Goal: Task Accomplishment & Management: Manage account settings

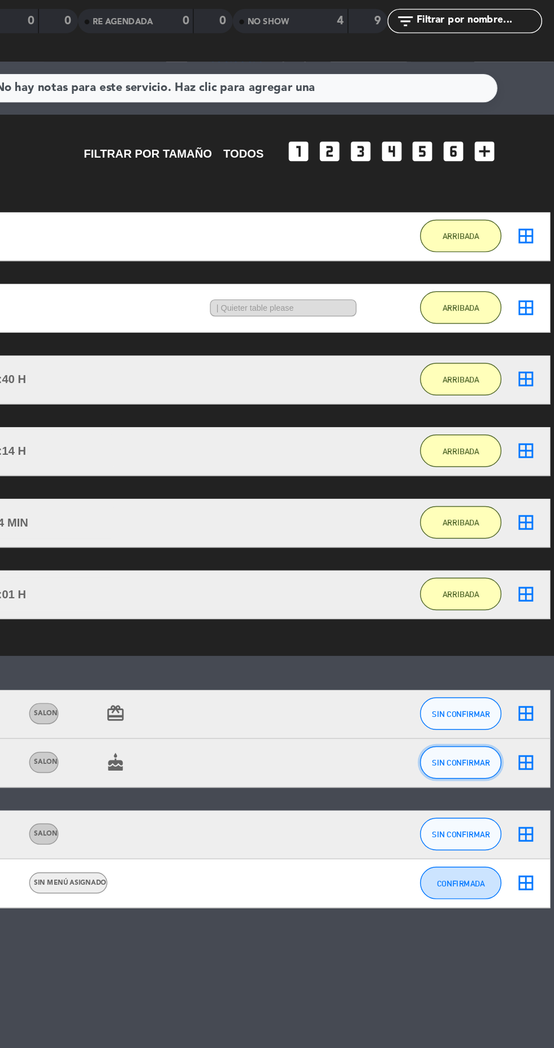
click at [493, 636] on span "SIN CONFIRMAR" at bounding box center [489, 639] width 40 height 6
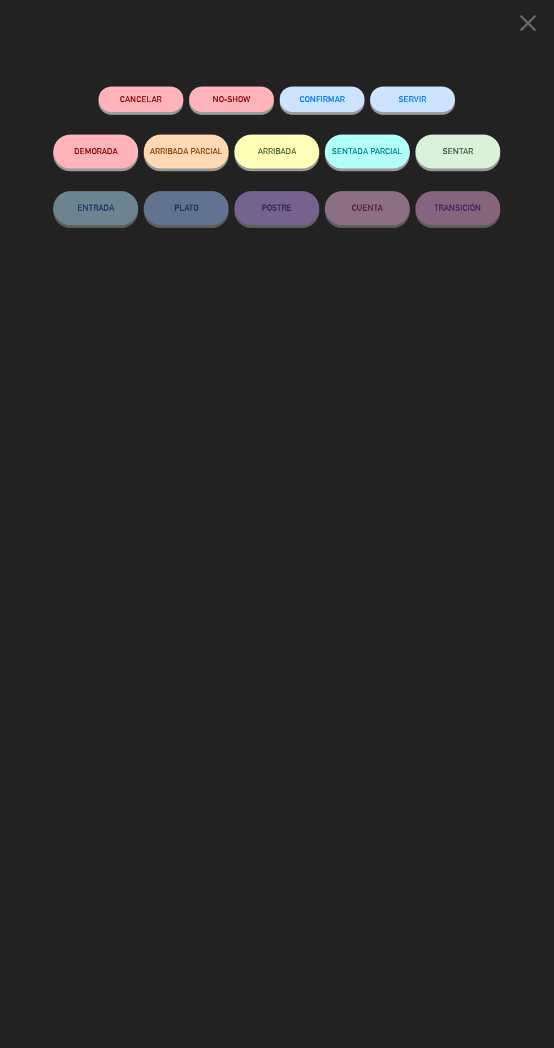
scroll to position [63, 0]
click at [280, 151] on button "ARRIBADA" at bounding box center [277, 151] width 85 height 34
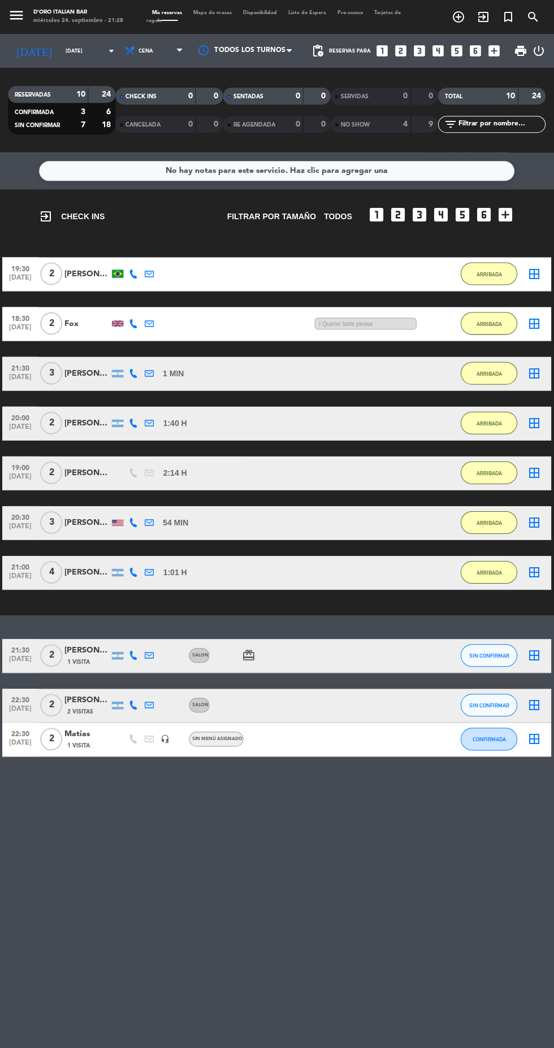
scroll to position [0, 0]
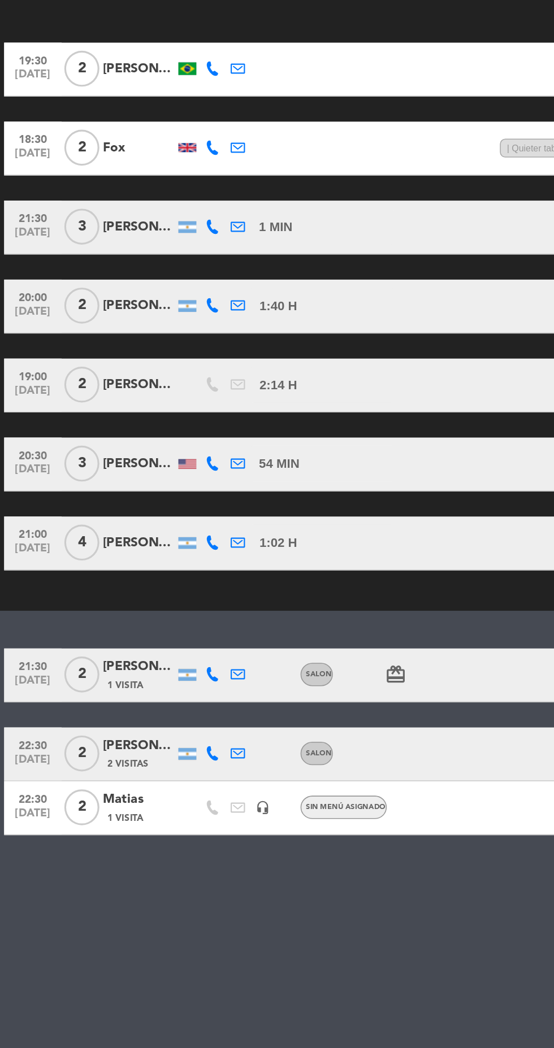
click at [249, 648] on icon "card_giftcard" at bounding box center [249, 655] width 14 height 14
click at [230, 794] on div "No hay notas para este servicio. Haz clic para agregar una exit_to_app CHECK IN…" at bounding box center [277, 601] width 554 height 896
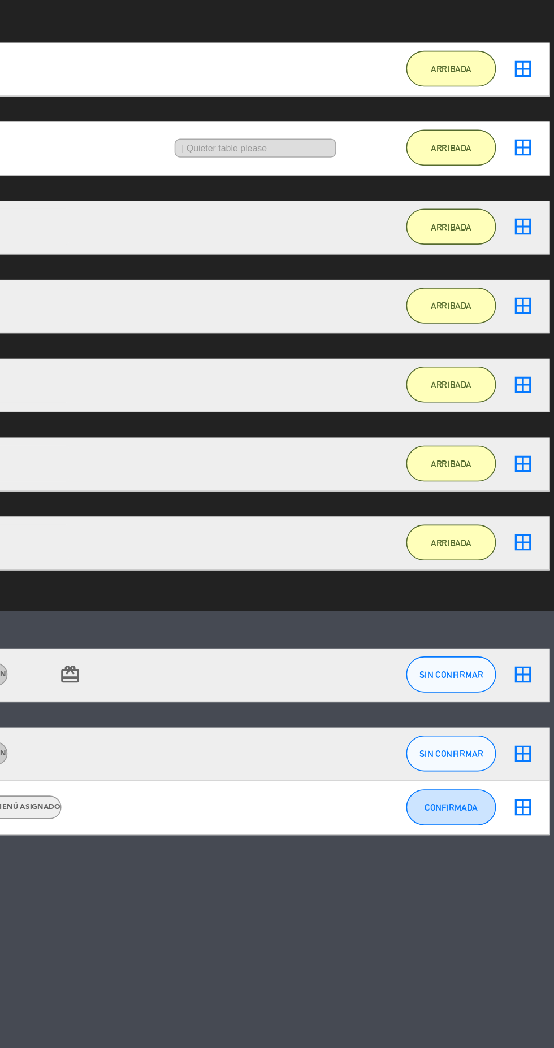
click at [533, 698] on icon "border_all" at bounding box center [534, 705] width 14 height 14
click at [540, 698] on icon "border_all" at bounding box center [534, 705] width 14 height 14
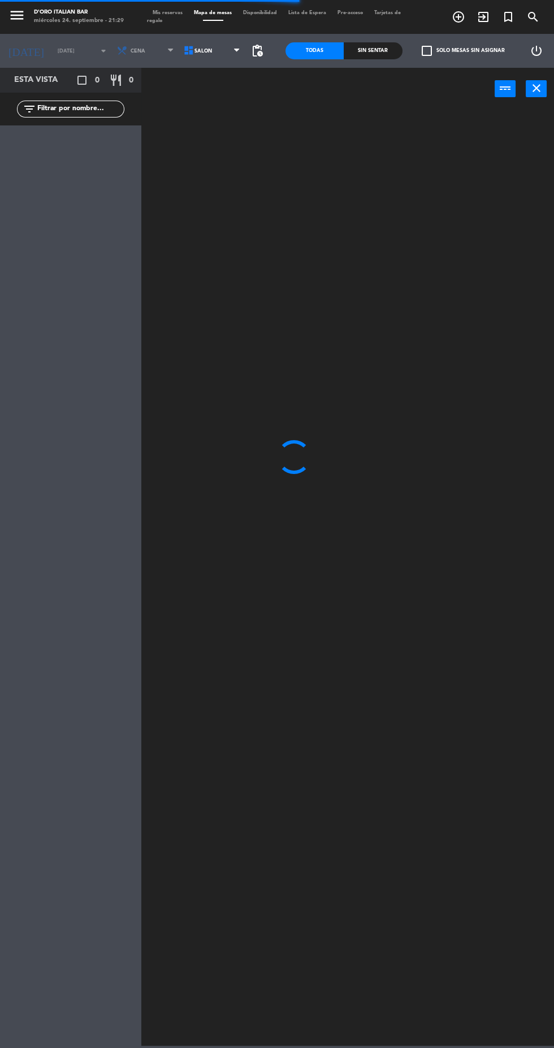
scroll to position [41, 0]
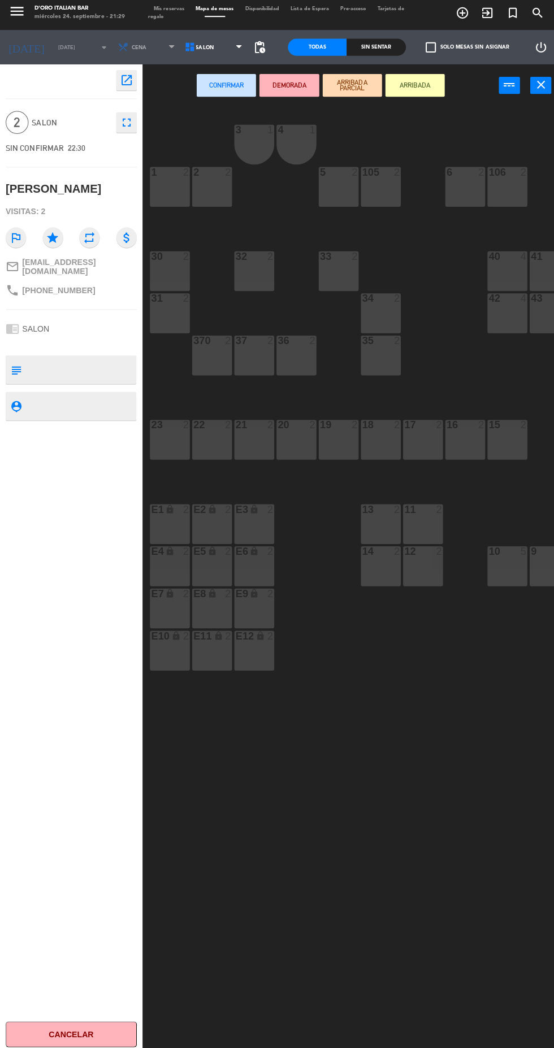
click at [119, 84] on icon "open_in_new" at bounding box center [126, 84] width 14 height 14
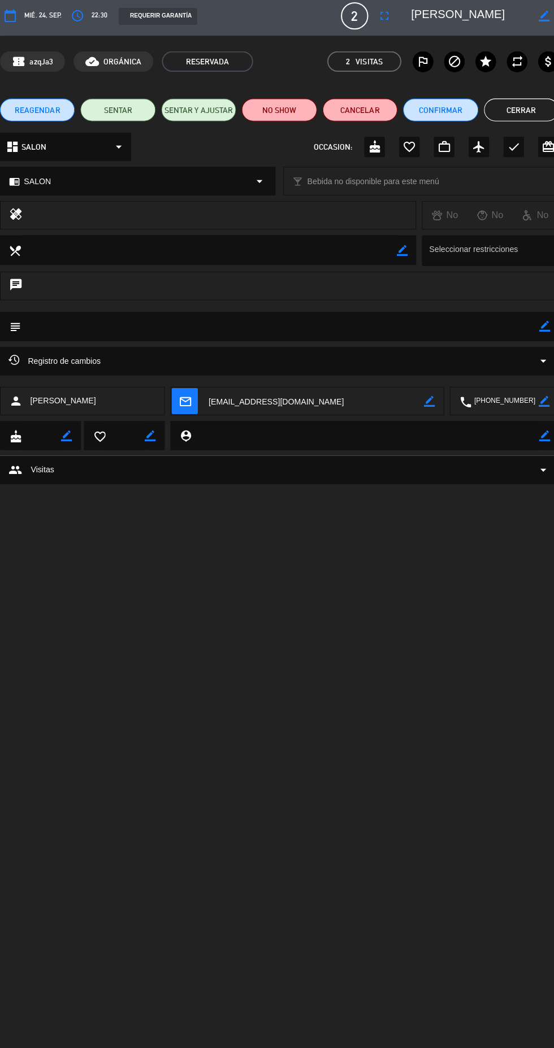
click at [82, 19] on icon "access_time" at bounding box center [77, 20] width 14 height 14
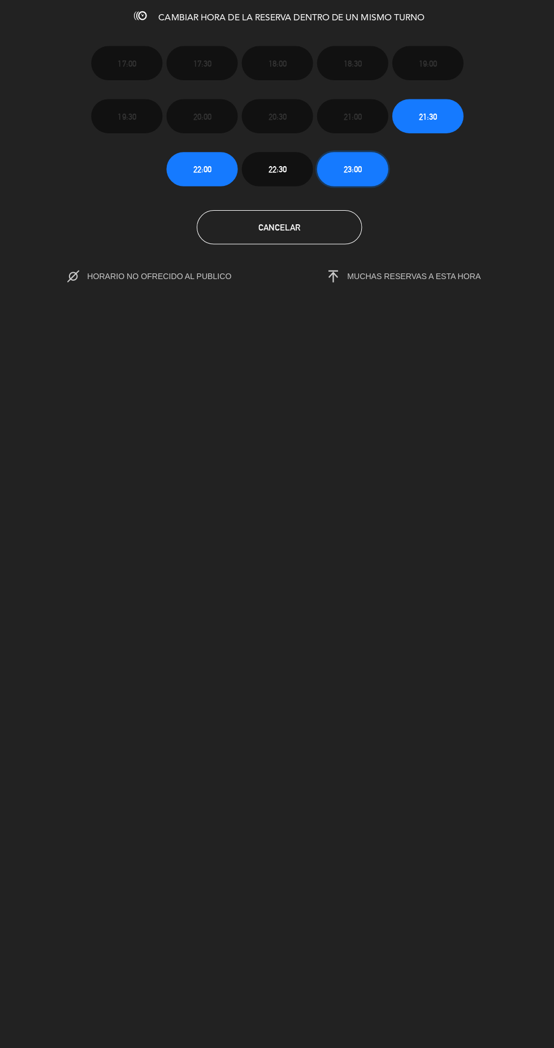
click at [333, 174] on button "23:00" at bounding box center [349, 172] width 71 height 34
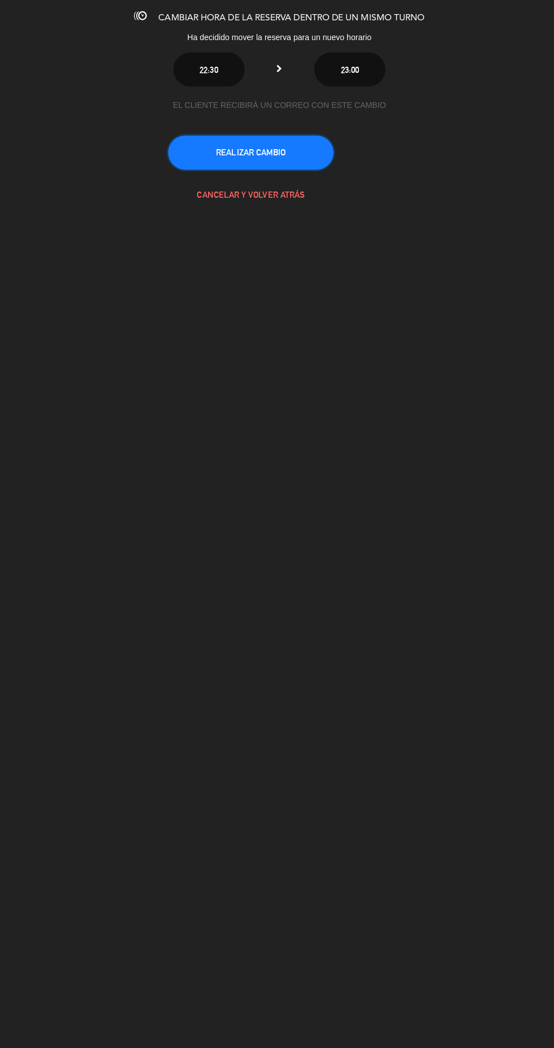
click at [209, 161] on button "REALIZAR CAMBIO" at bounding box center [249, 155] width 164 height 34
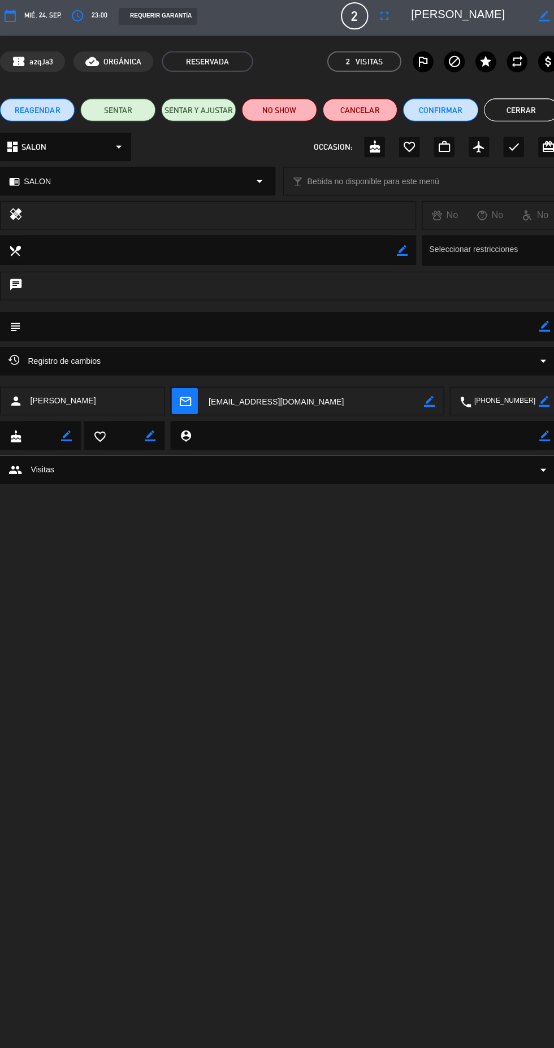
click at [514, 113] on button "Cerrar" at bounding box center [517, 113] width 74 height 23
